Goal: Share content: Share content

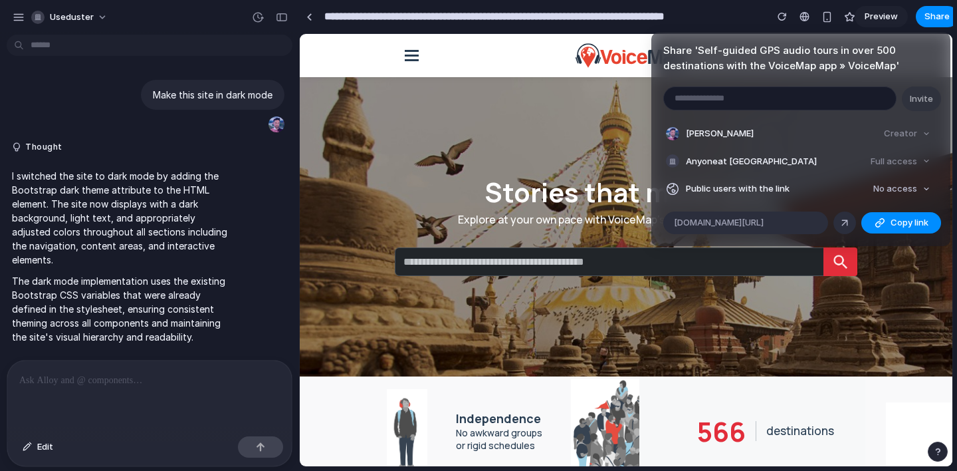
scroll to position [943, 0]
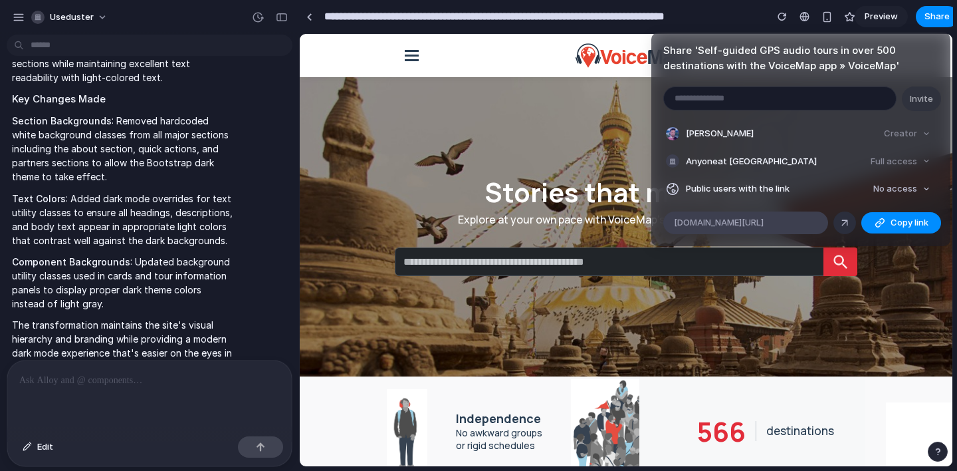
click at [764, 223] on span "alloy.app/useduster/p/50b3ef35-578f-4001-9032-5f7879be8edb" at bounding box center [719, 222] width 90 height 13
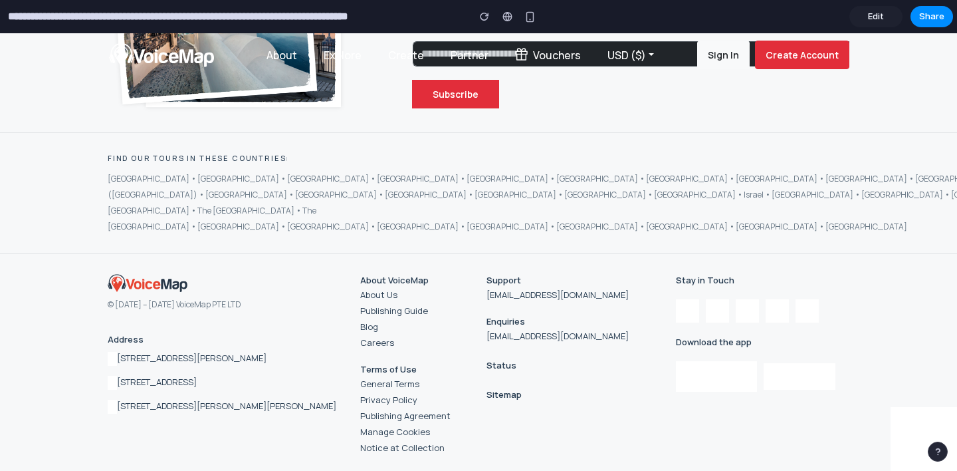
scroll to position [3351, 0]
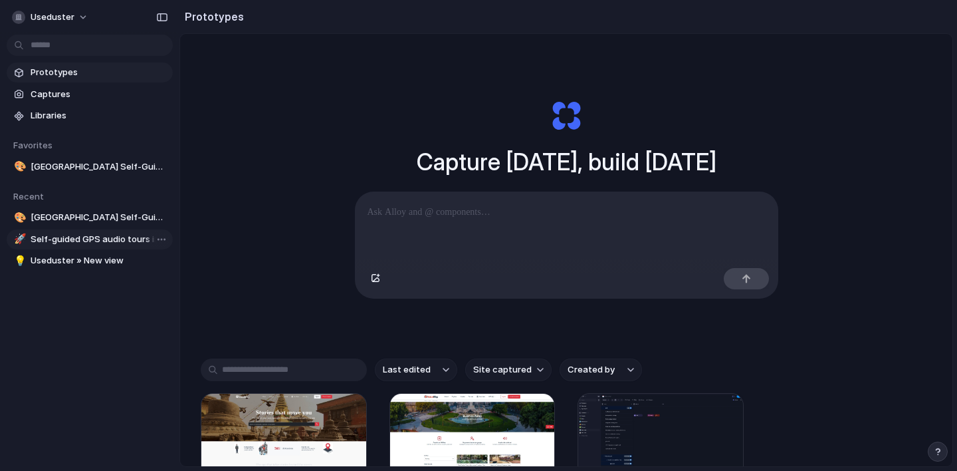
click at [61, 243] on span "Self-guided GPS audio tours in over 500 destinations with the VoiceMap app » Vo…" at bounding box center [99, 239] width 137 height 13
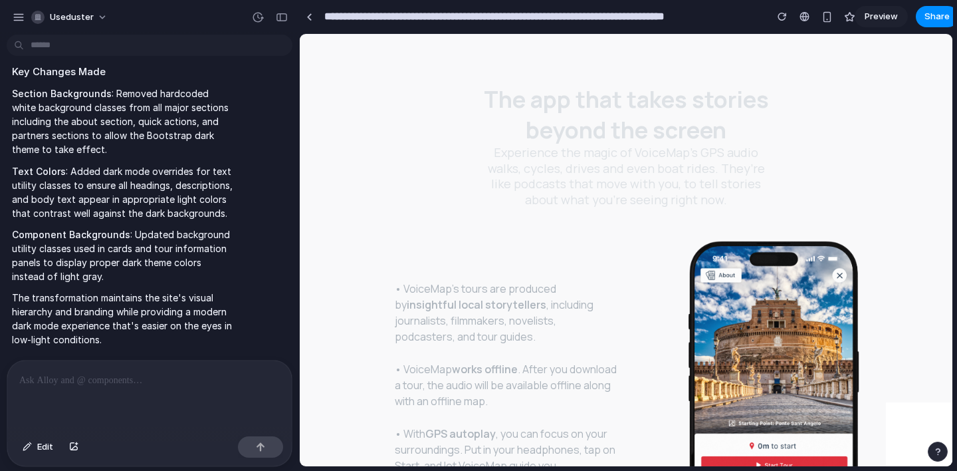
scroll to position [641, 0]
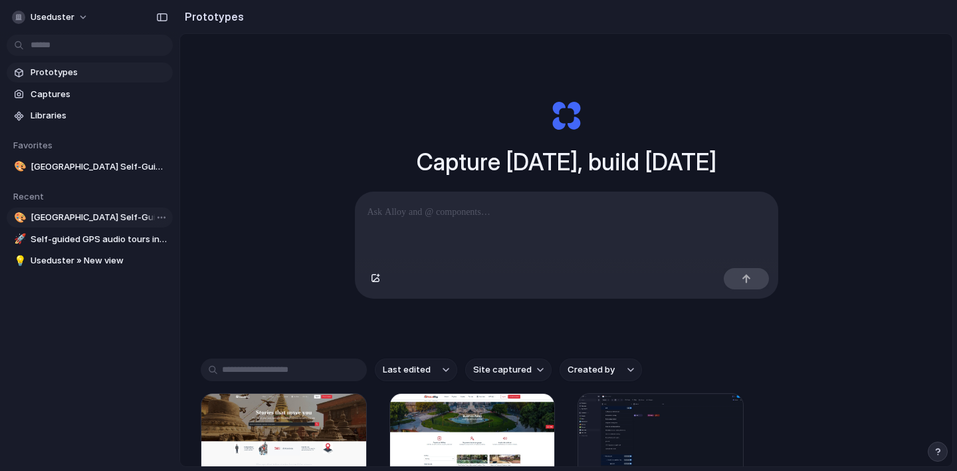
click at [90, 216] on span "[GEOGRAPHIC_DATA] Self-Guided Audio Tours • Explore Your Way" at bounding box center [99, 217] width 137 height 13
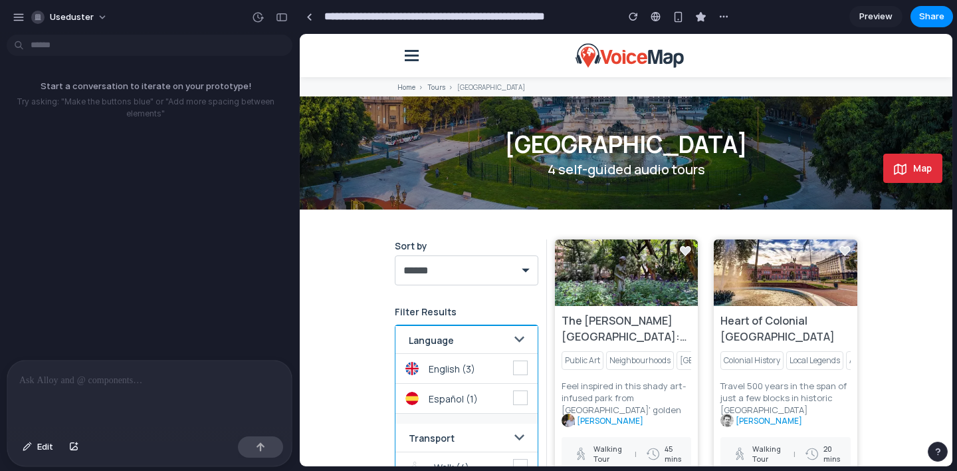
click at [141, 384] on p at bounding box center [149, 380] width 261 height 16
click at [177, 384] on p at bounding box center [149, 380] width 261 height 16
click at [131, 380] on p "**********" at bounding box center [149, 380] width 261 height 16
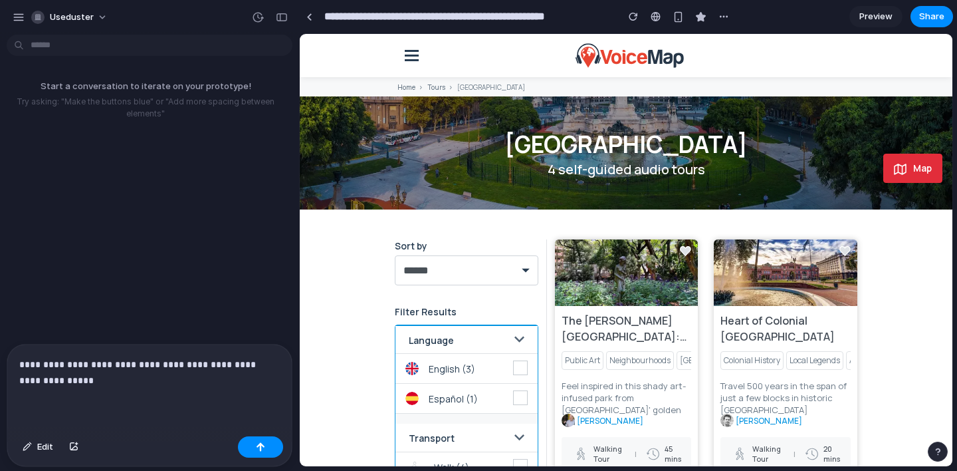
click at [94, 385] on p "**********" at bounding box center [149, 372] width 261 height 32
drag, startPoint x: 258, startPoint y: 366, endPoint x: 258, endPoint y: 381, distance: 14.6
click at [258, 381] on p "**********" at bounding box center [149, 372] width 261 height 32
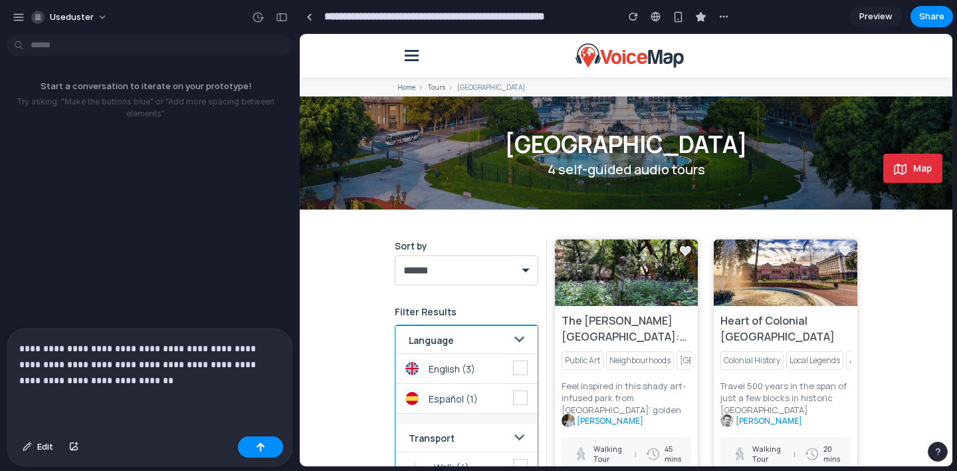
click at [77, 382] on p "**********" at bounding box center [149, 364] width 261 height 48
click at [171, 382] on p "**********" at bounding box center [149, 364] width 261 height 48
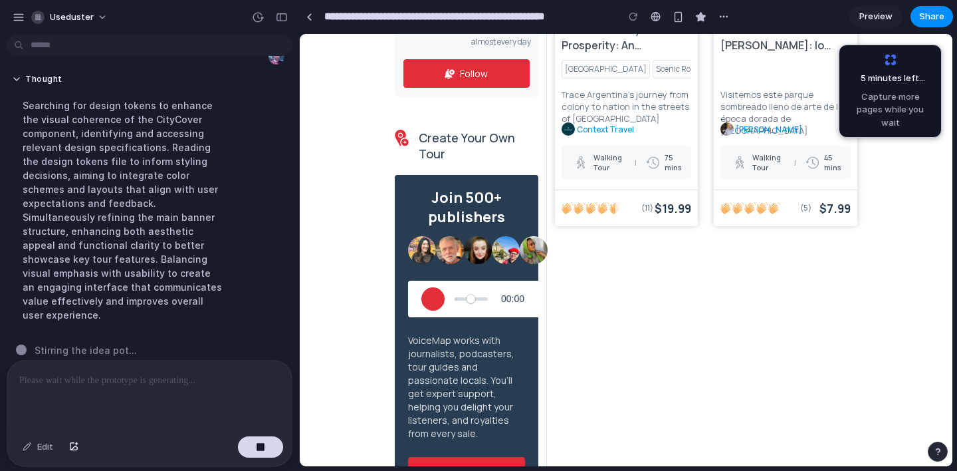
scroll to position [600, 0]
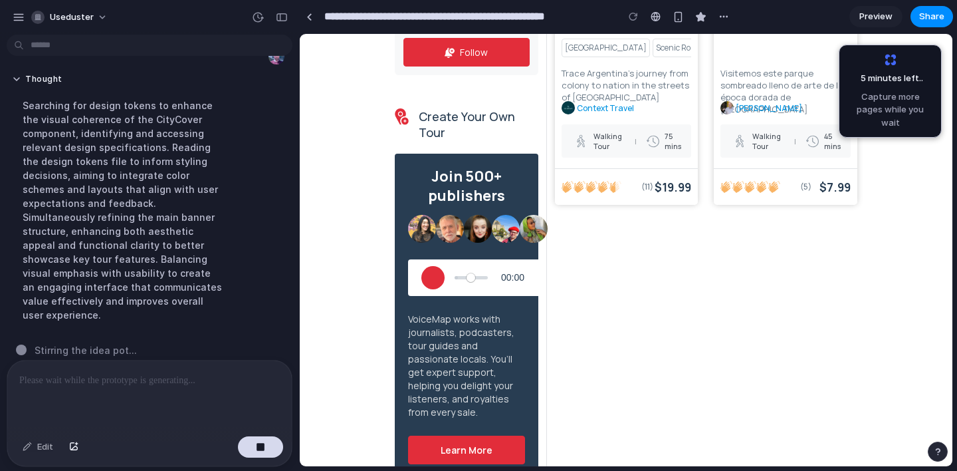
drag, startPoint x: 637, startPoint y: 273, endPoint x: 642, endPoint y: 313, distance: 40.2
click at [642, 313] on div "The [PERSON_NAME][GEOGRAPHIC_DATA]: The Best of a Beautiful Outdoor Museum Publ…" at bounding box center [705, 311] width 319 height 1345
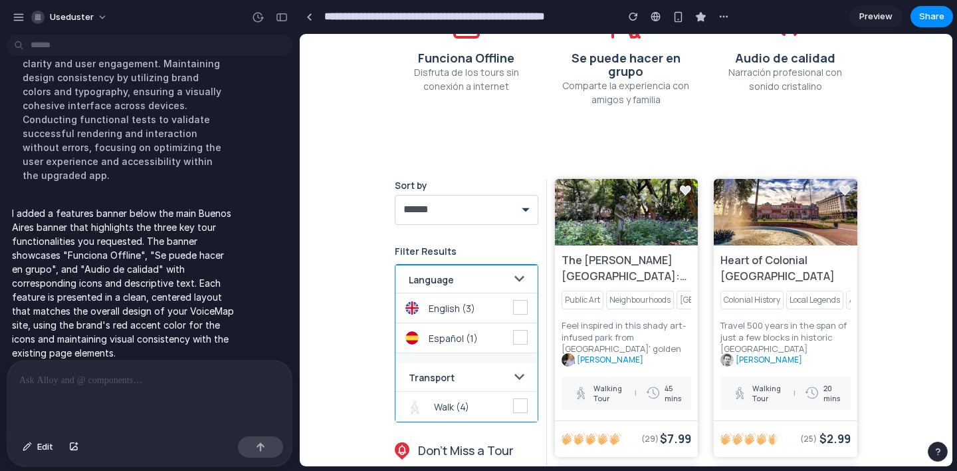
scroll to position [265, 0]
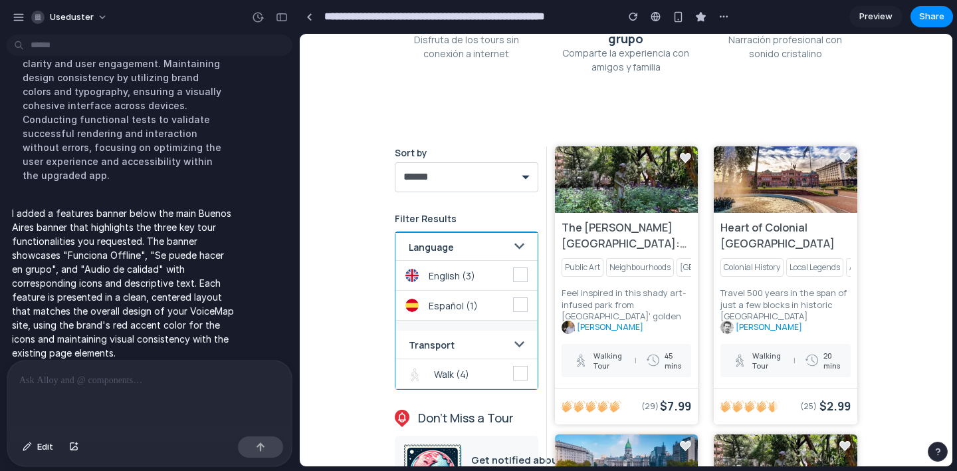
click at [114, 392] on div at bounding box center [149, 395] width 285 height 70
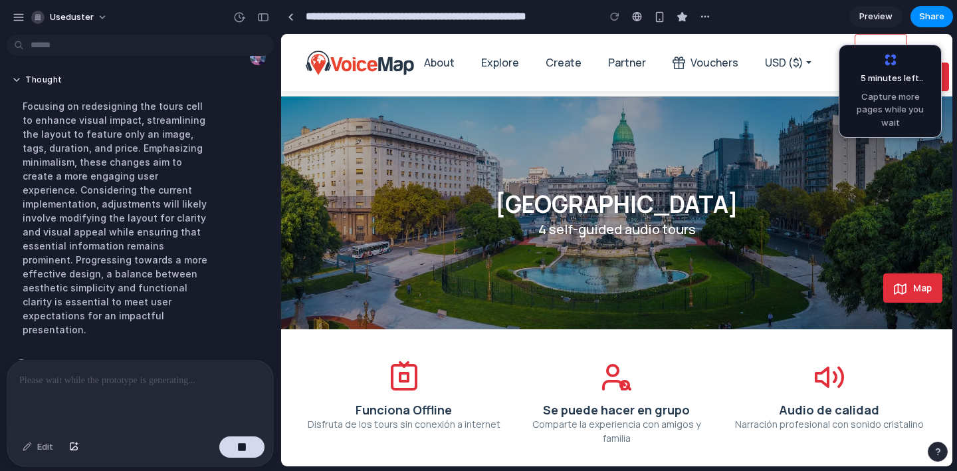
scroll to position [426, 0]
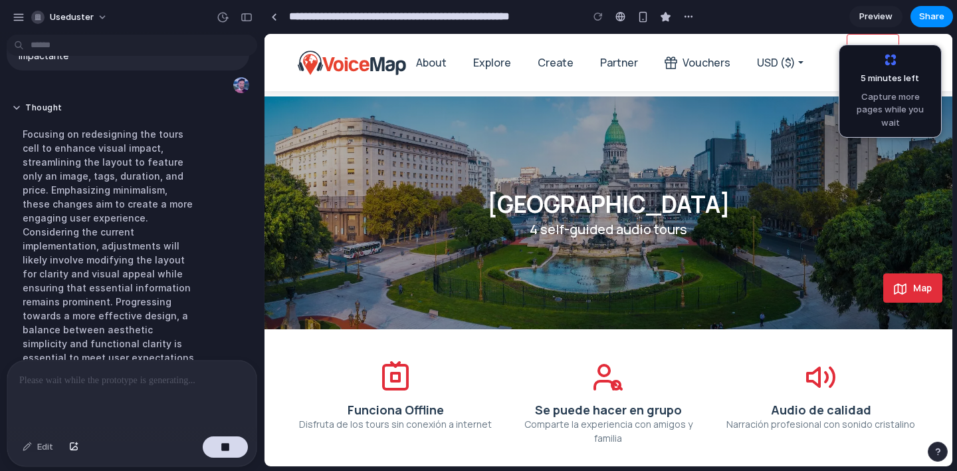
drag, startPoint x: 297, startPoint y: 181, endPoint x: 264, endPoint y: 179, distance: 33.3
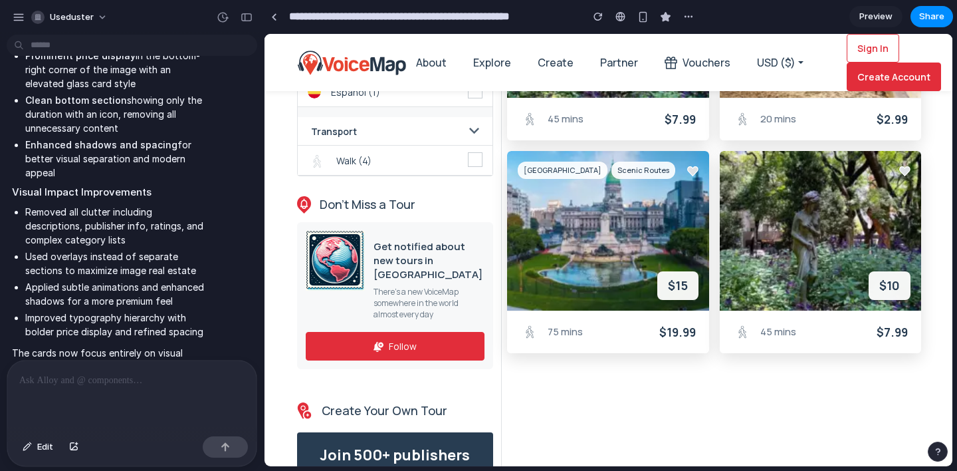
scroll to position [604, 1]
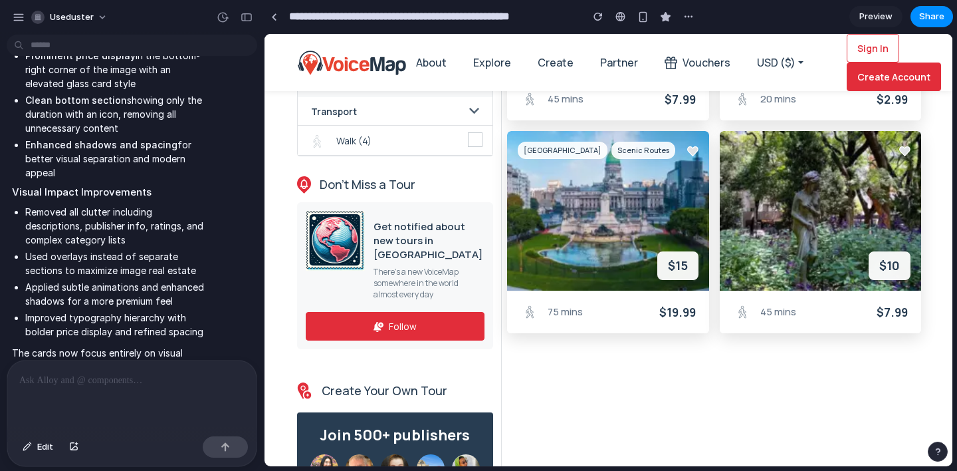
click at [155, 386] on p at bounding box center [131, 380] width 225 height 16
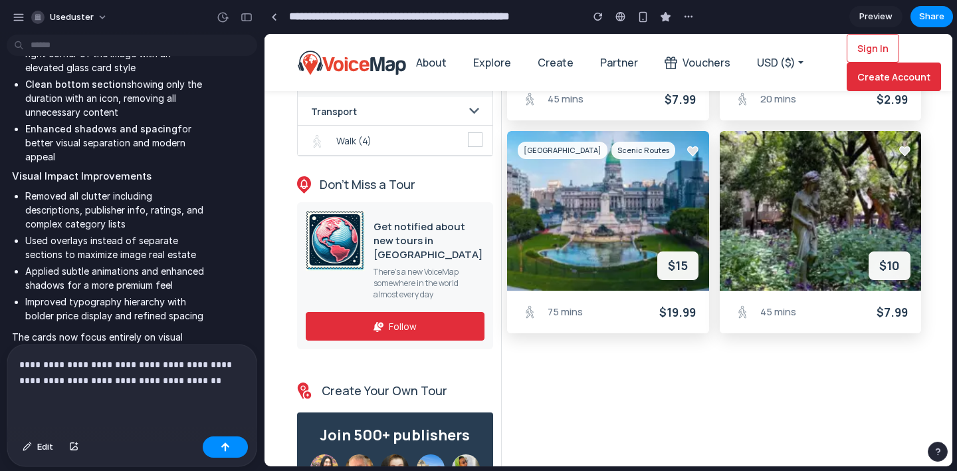
click at [102, 381] on p "**********" at bounding box center [131, 372] width 225 height 32
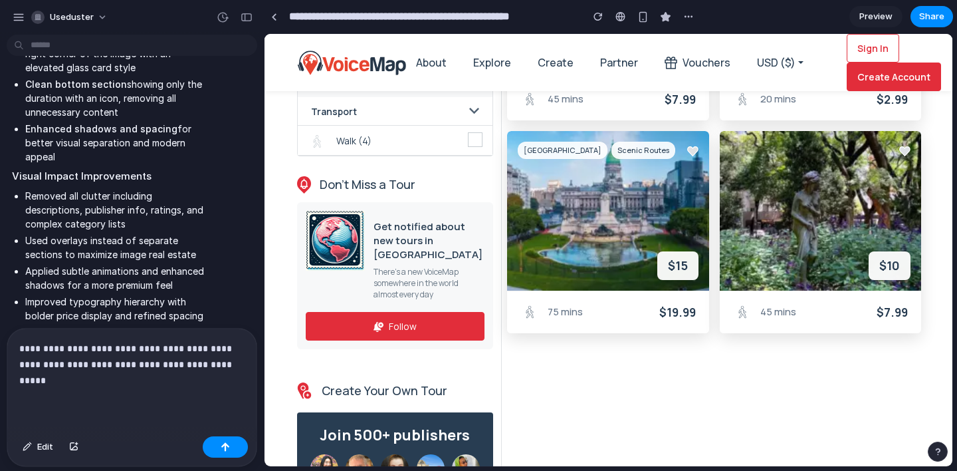
scroll to position [1020, 0]
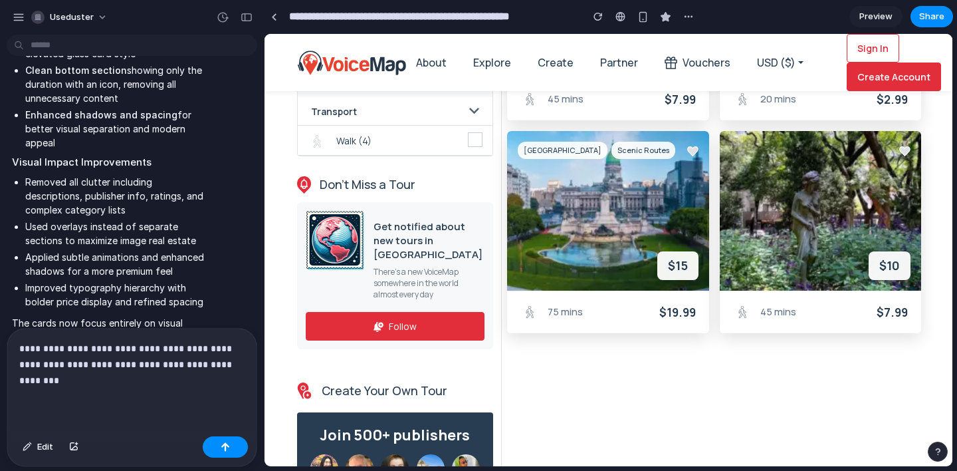
click at [174, 364] on p "**********" at bounding box center [131, 364] width 225 height 48
click at [152, 390] on div "**********" at bounding box center [131, 379] width 249 height 102
click at [233, 447] on button "button" at bounding box center [225, 446] width 45 height 21
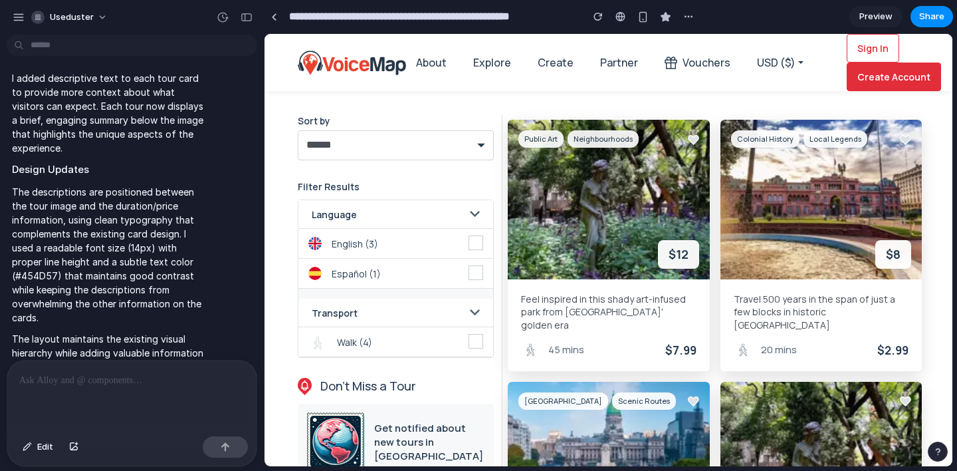
scroll to position [405, 0]
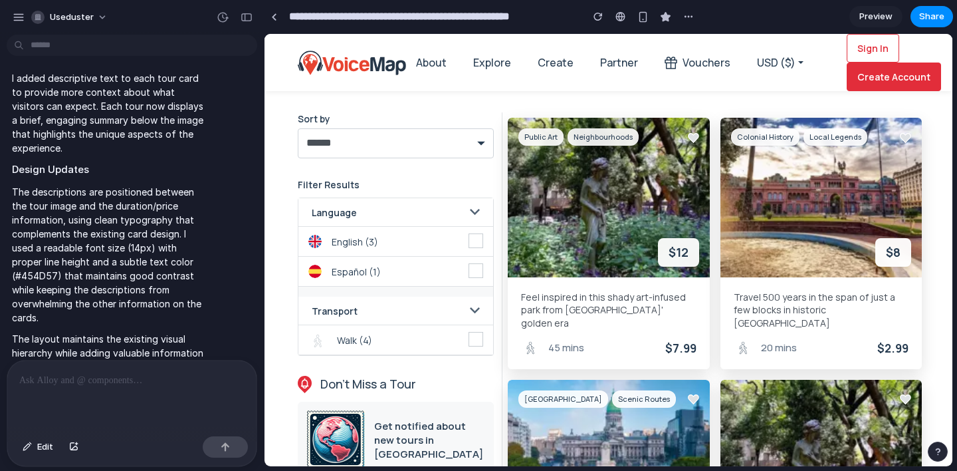
click at [120, 388] on p at bounding box center [131, 380] width 225 height 16
click at [622, 17] on div at bounding box center [621, 16] width 10 height 11
click at [124, 382] on p at bounding box center [131, 380] width 225 height 16
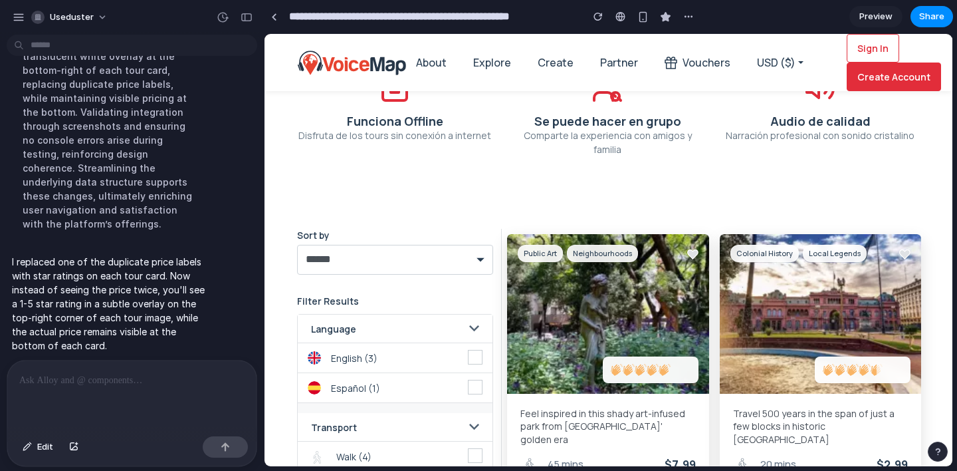
scroll to position [0, 1]
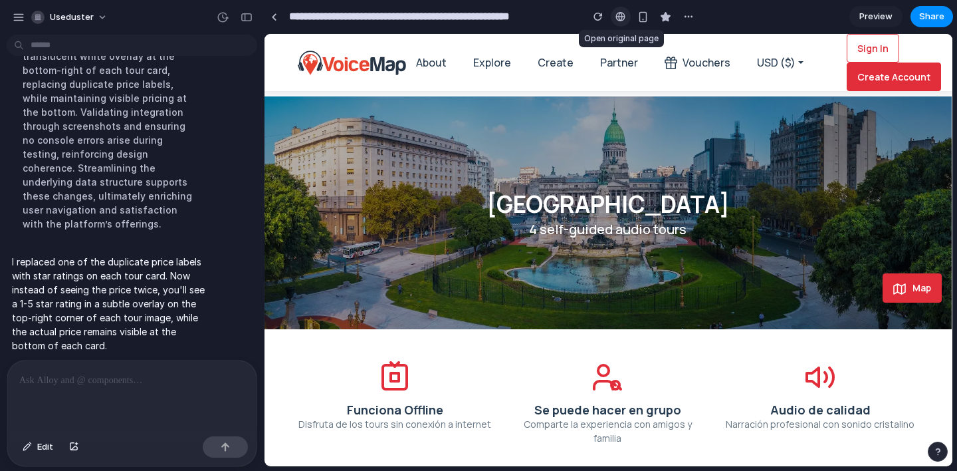
click at [620, 20] on div at bounding box center [621, 16] width 10 height 11
click at [931, 17] on span "Share" at bounding box center [931, 16] width 25 height 13
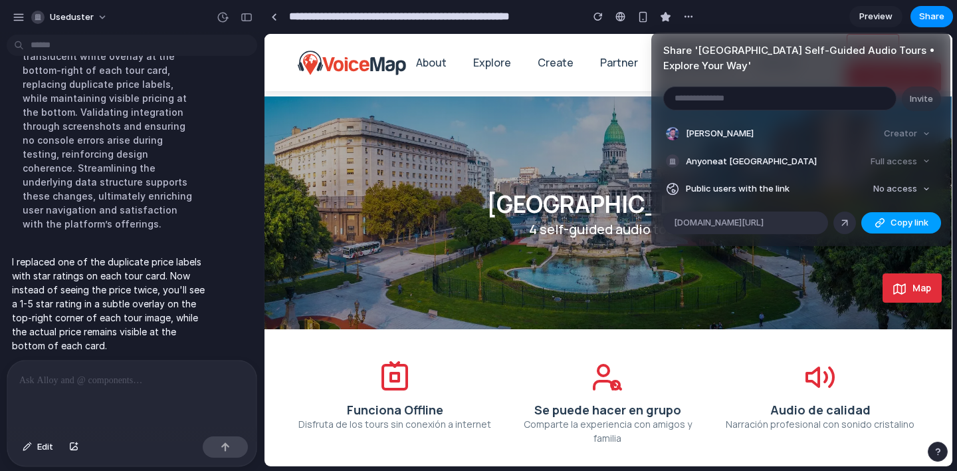
click at [895, 220] on span "Copy link" at bounding box center [910, 222] width 38 height 13
click at [660, 338] on div "Share ' [GEOGRAPHIC_DATA] Self-Guided Audio Tours • Explore Your Way ' Invite […" at bounding box center [478, 235] width 957 height 471
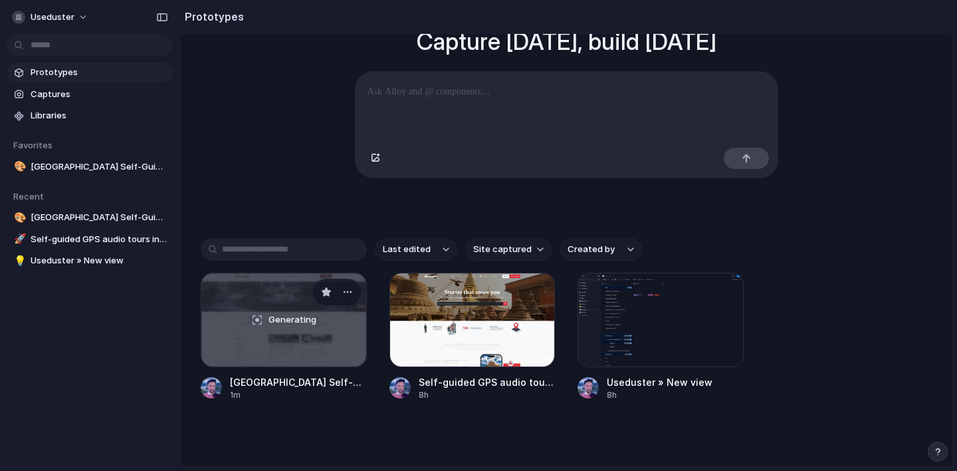
scroll to position [139, 0]
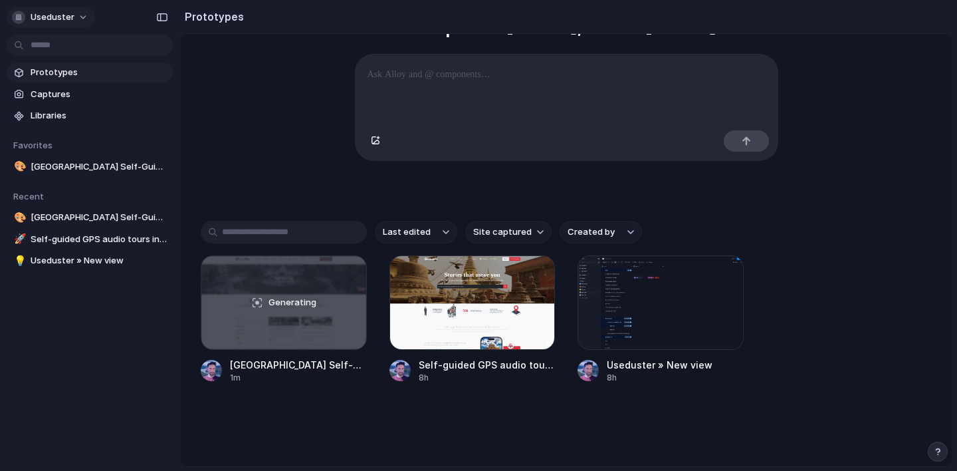
click at [49, 15] on span "useduster" at bounding box center [53, 17] width 44 height 13
click at [49, 292] on div "Settings Invite members Change theme Sign out" at bounding box center [478, 235] width 957 height 471
click at [937, 455] on div "button" at bounding box center [937, 451] width 9 height 9
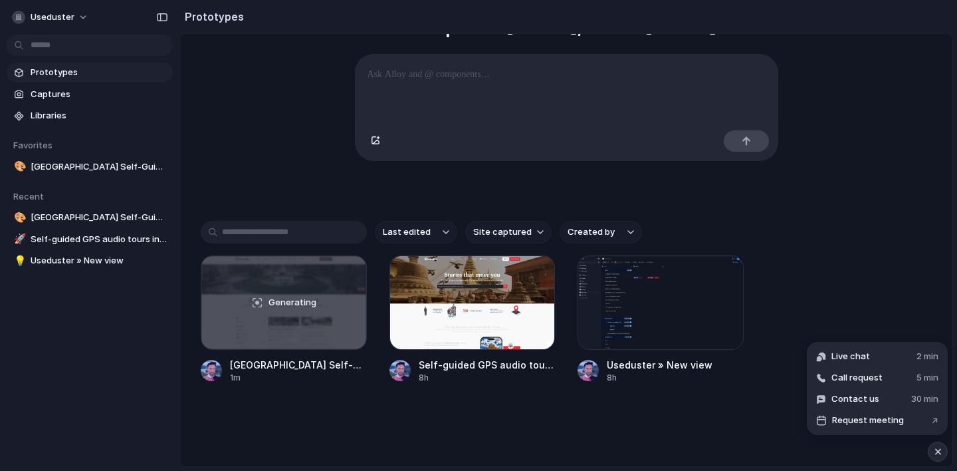
click at [717, 435] on div "Last edited Site captured Created by Generating Buenos Aires Self-Guided Audio …" at bounding box center [566, 343] width 731 height 245
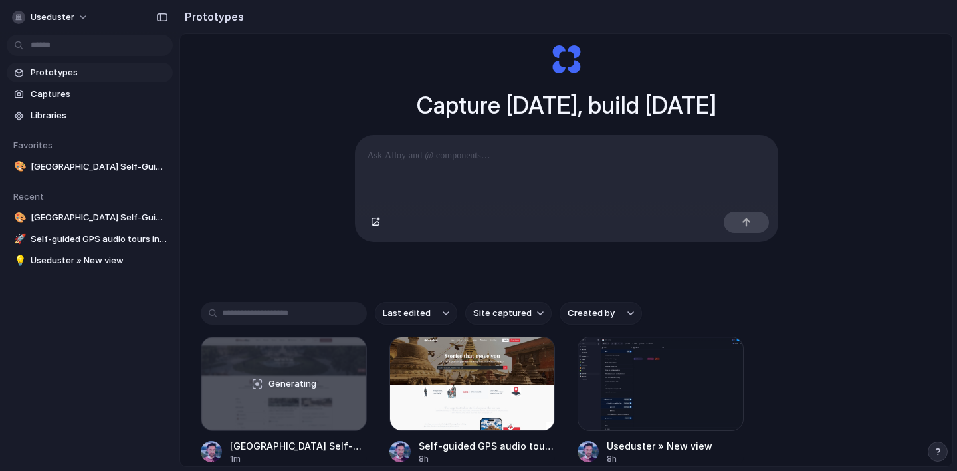
scroll to position [0, 0]
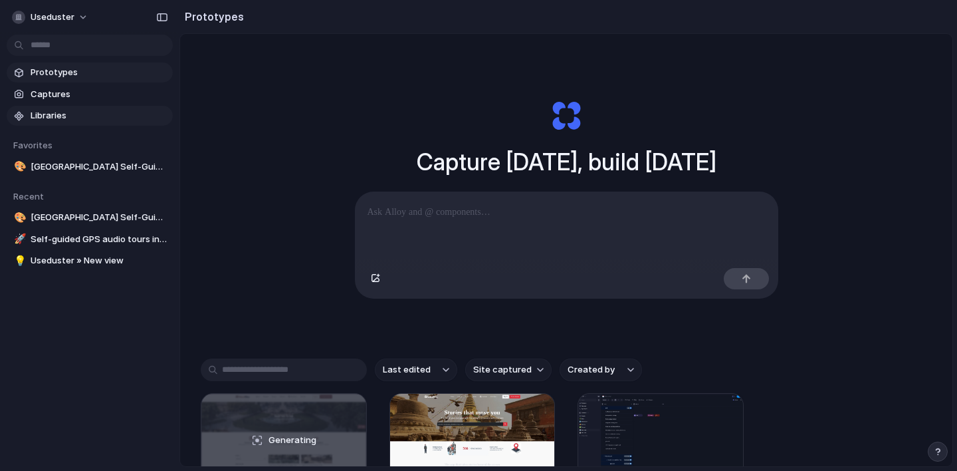
click at [43, 121] on span "Libraries" at bounding box center [99, 115] width 137 height 13
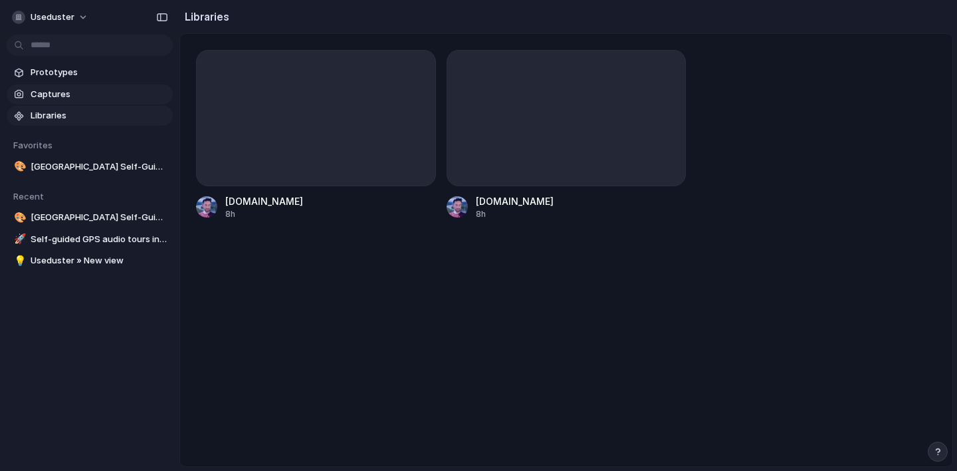
click at [60, 90] on span "Captures" at bounding box center [99, 94] width 137 height 13
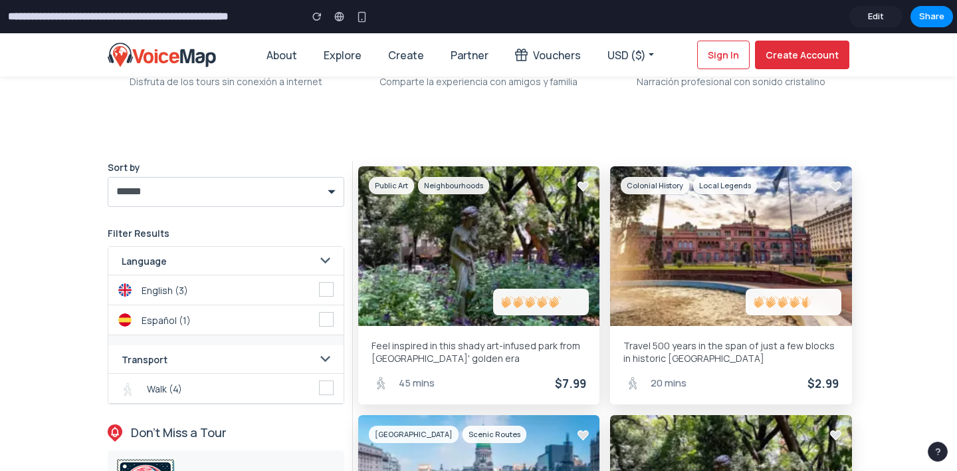
scroll to position [346, 0]
